Goal: Entertainment & Leisure: Consume media (video, audio)

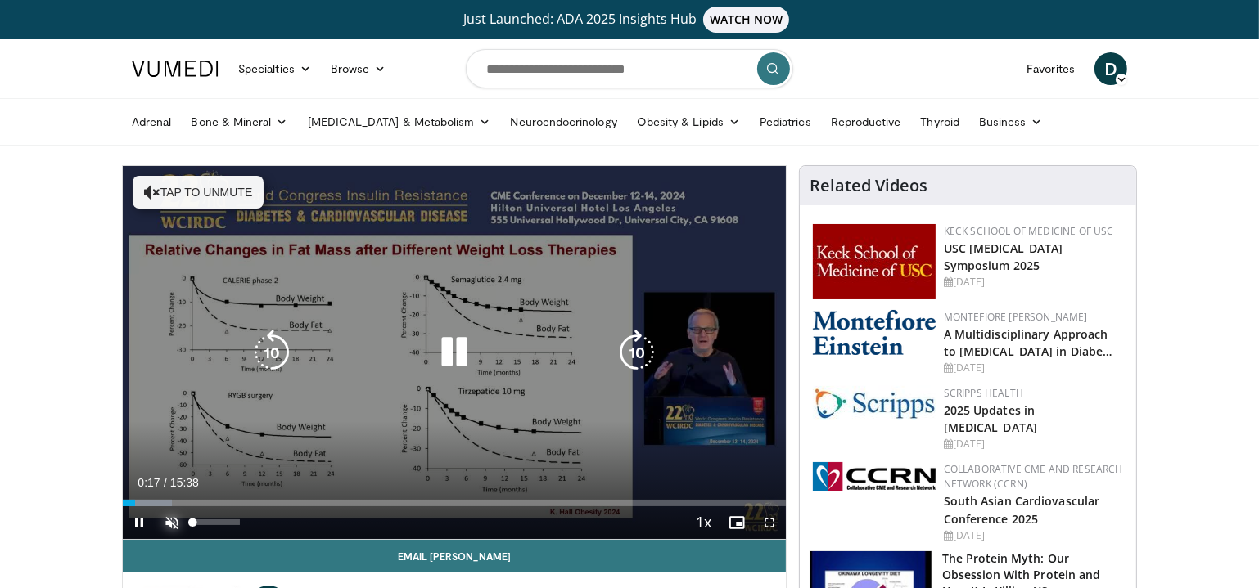
click at [174, 524] on span "Video Player" at bounding box center [171, 523] width 33 height 33
